Goal: Information Seeking & Learning: Learn about a topic

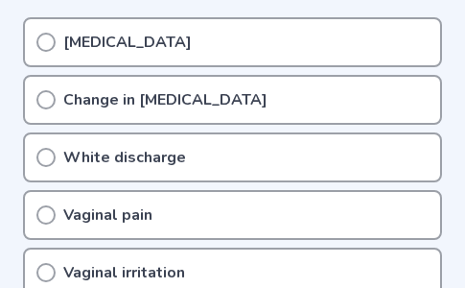
scroll to position [319, 0]
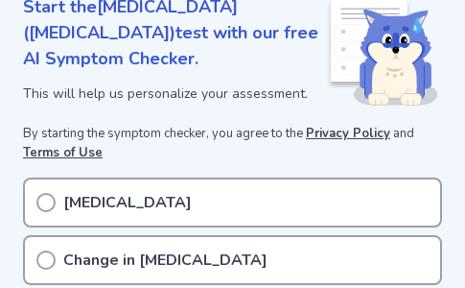
click at [112, 190] on div "[MEDICAL_DATA]" at bounding box center [232, 202] width 419 height 50
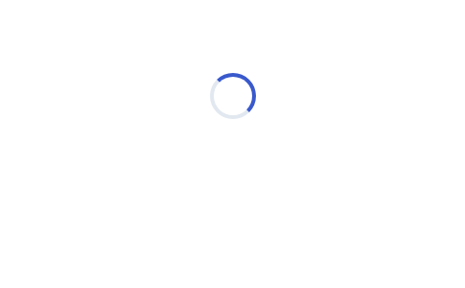
scroll to position [115, 0]
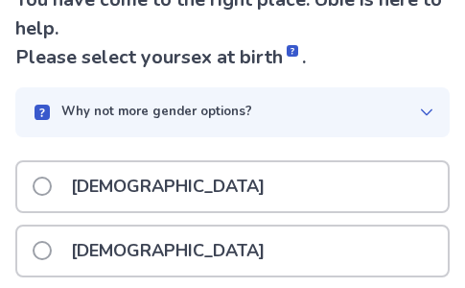
click at [94, 240] on p "[DEMOGRAPHIC_DATA]" at bounding box center [167, 250] width 217 height 49
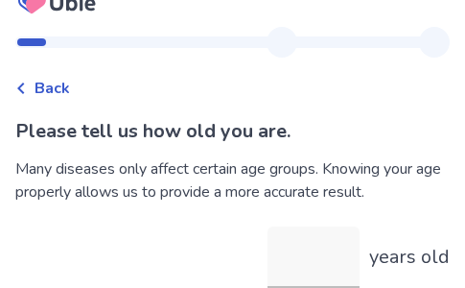
scroll to position [121, 0]
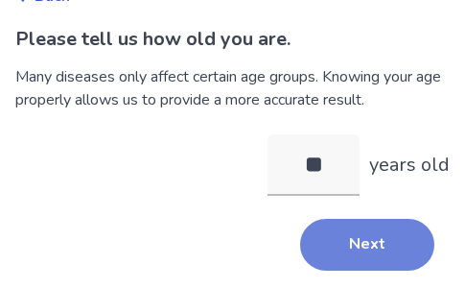
type input "**"
click at [315, 256] on button "Next" at bounding box center [367, 245] width 134 height 52
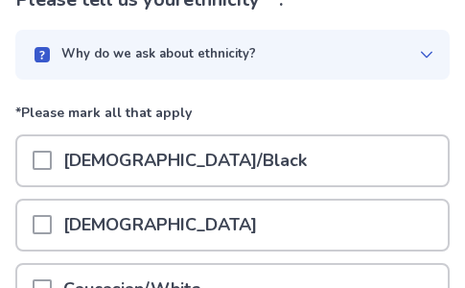
scroll to position [319, 0]
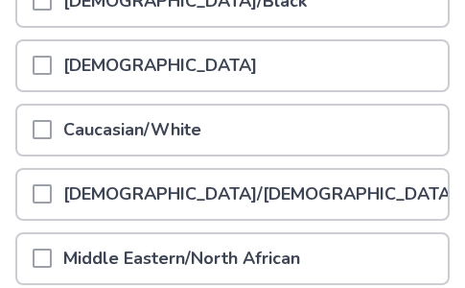
click at [84, 204] on p "[DEMOGRAPHIC_DATA]/[DEMOGRAPHIC_DATA]/Latina" at bounding box center [287, 194] width 471 height 49
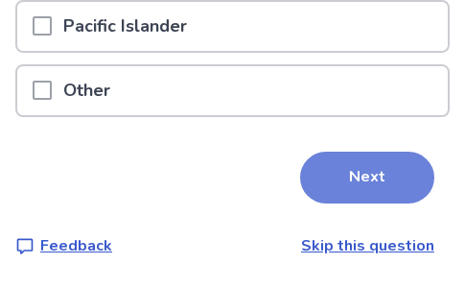
click at [367, 168] on button "Next" at bounding box center [367, 178] width 134 height 52
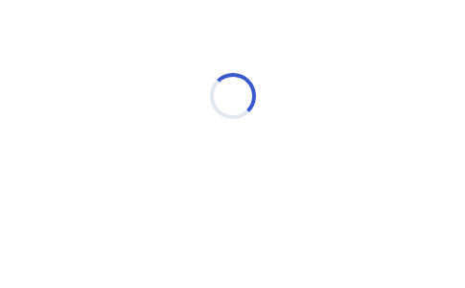
scroll to position [115, 0]
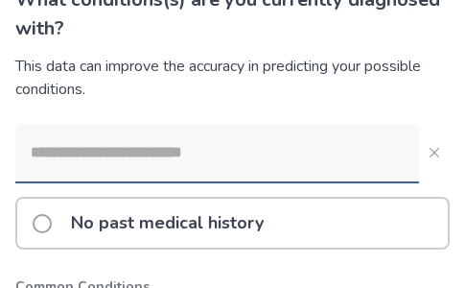
click at [108, 221] on p "No past medical history" at bounding box center [167, 223] width 216 height 49
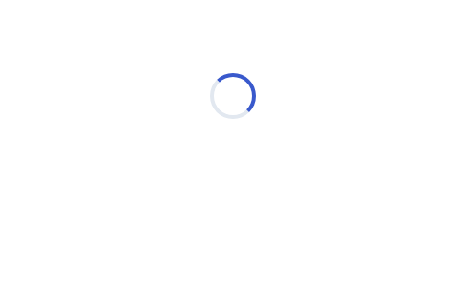
scroll to position [115, 0]
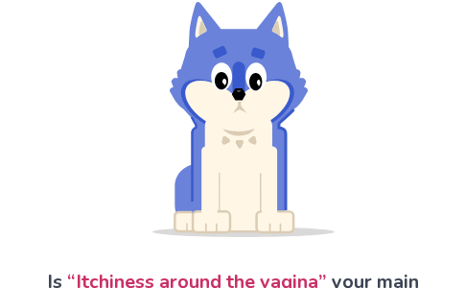
scroll to position [311, 0]
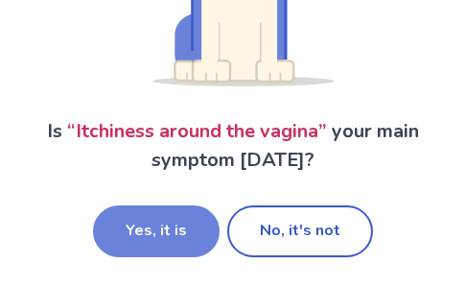
click at [157, 228] on button "Yes, it is" at bounding box center [156, 231] width 127 height 52
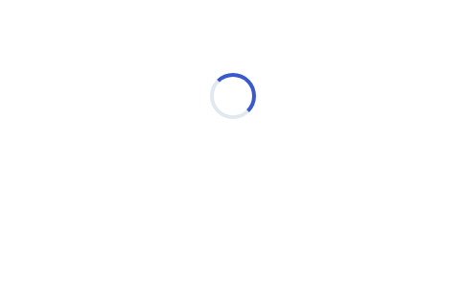
scroll to position [115, 0]
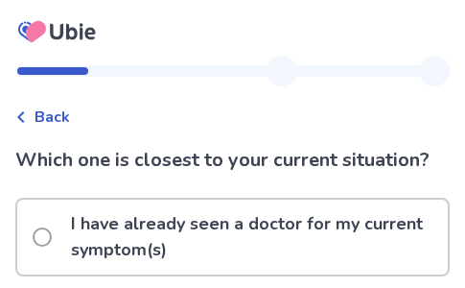
click at [46, 121] on span "Back" at bounding box center [52, 117] width 35 height 23
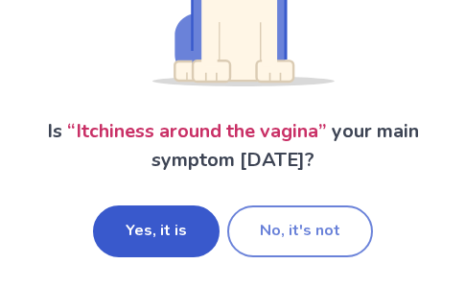
click at [259, 209] on button "No, it's not" at bounding box center [300, 231] width 146 height 52
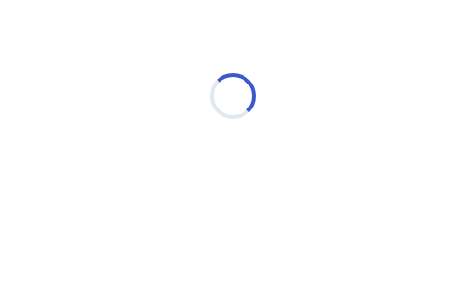
scroll to position [115, 0]
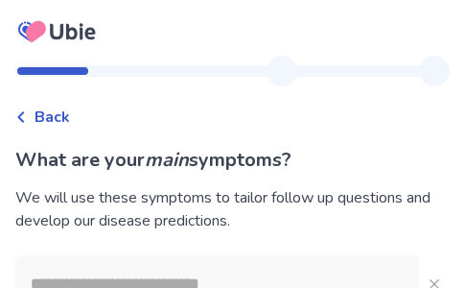
click at [16, 109] on div "Back" at bounding box center [42, 117] width 55 height 23
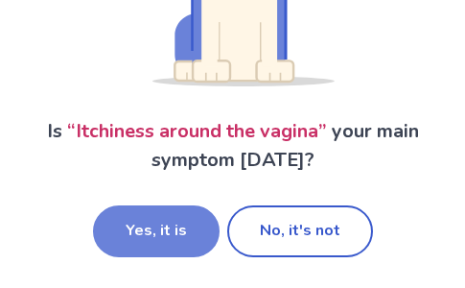
click at [151, 231] on button "Yes, it is" at bounding box center [156, 231] width 127 height 52
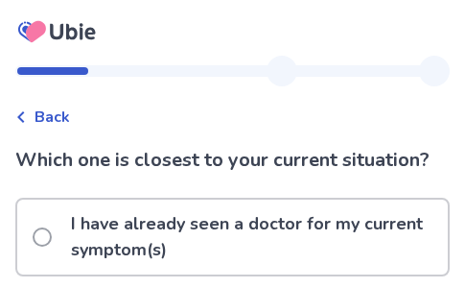
scroll to position [160, 0]
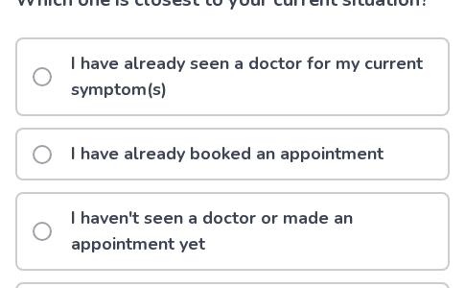
click at [130, 206] on p "I haven't seen a doctor or made an appointment yet" at bounding box center [253, 231] width 388 height 75
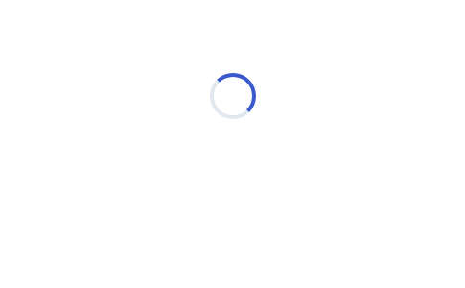
scroll to position [115, 0]
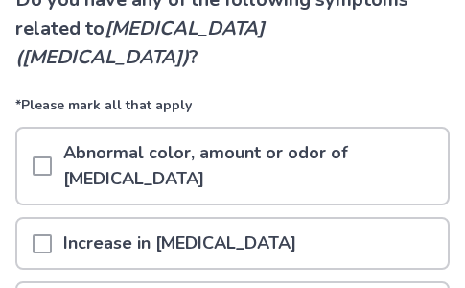
scroll to position [319, 0]
